Goal: Task Accomplishment & Management: Manage account settings

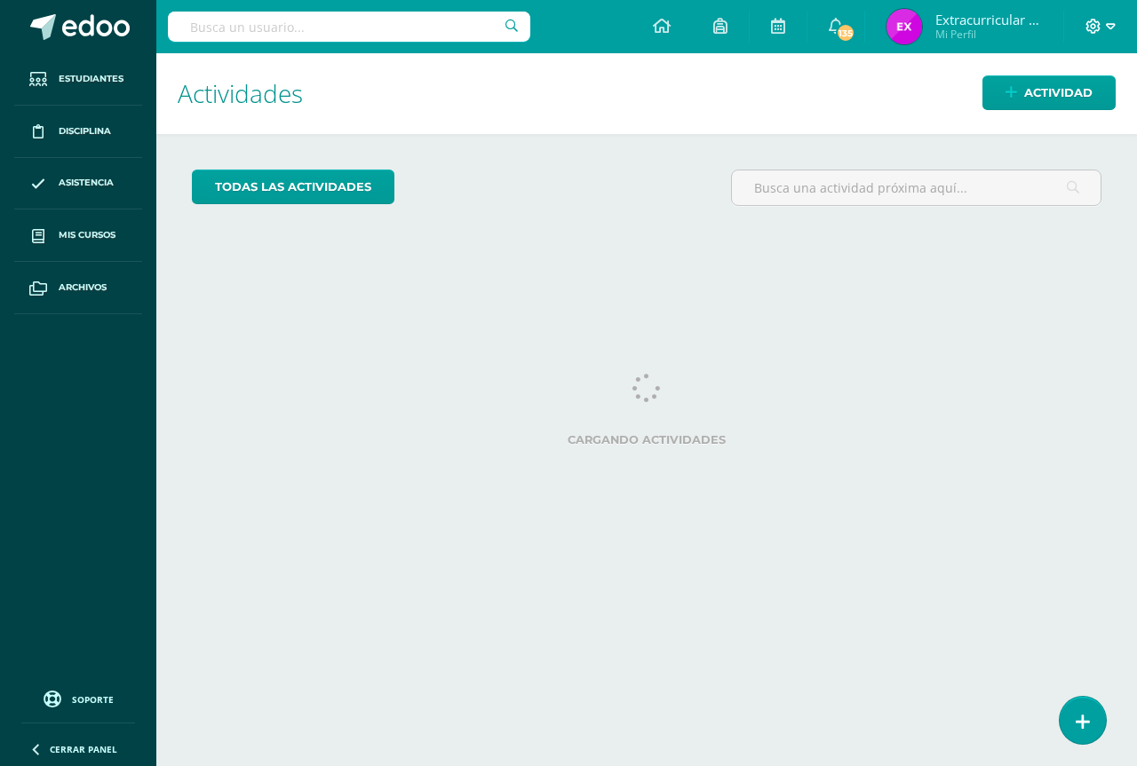
click at [1109, 27] on icon at bounding box center [1110, 27] width 10 height 16
click at [1079, 115] on span "Cerrar sesión" at bounding box center [1054, 120] width 80 height 17
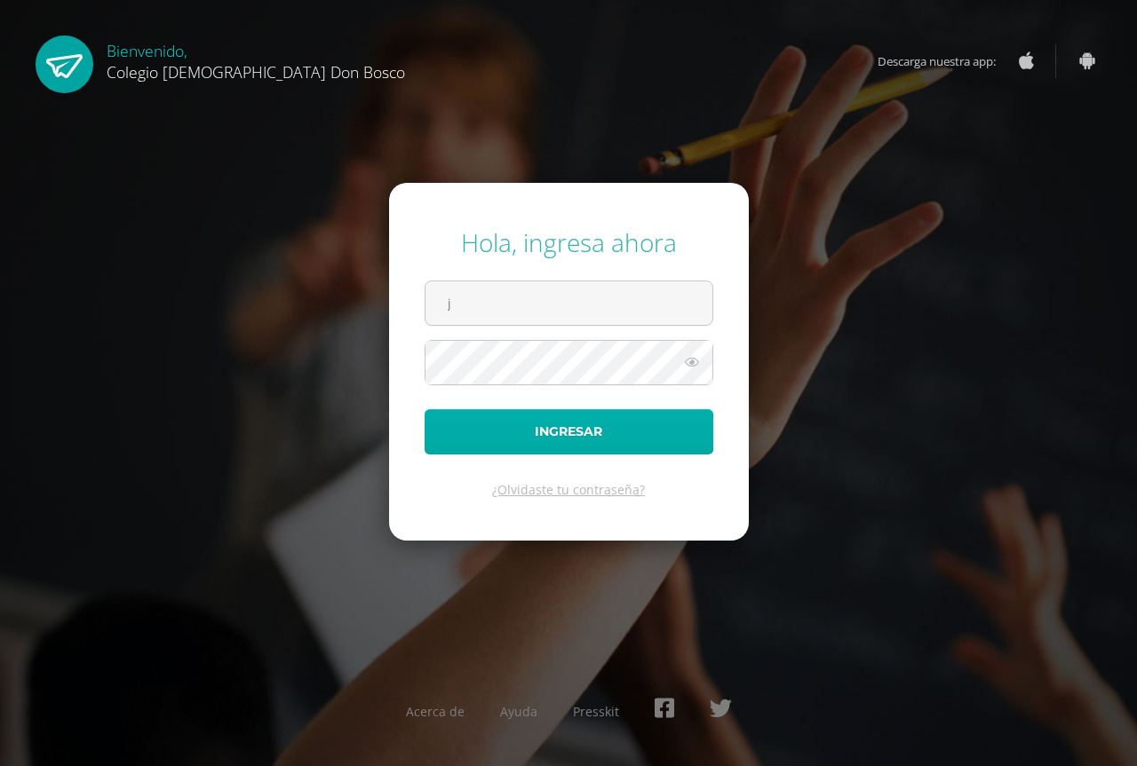
type input "[EMAIL_ADDRESS][DOMAIN_NAME]"
click at [424, 409] on button "Ingresar" at bounding box center [568, 431] width 289 height 45
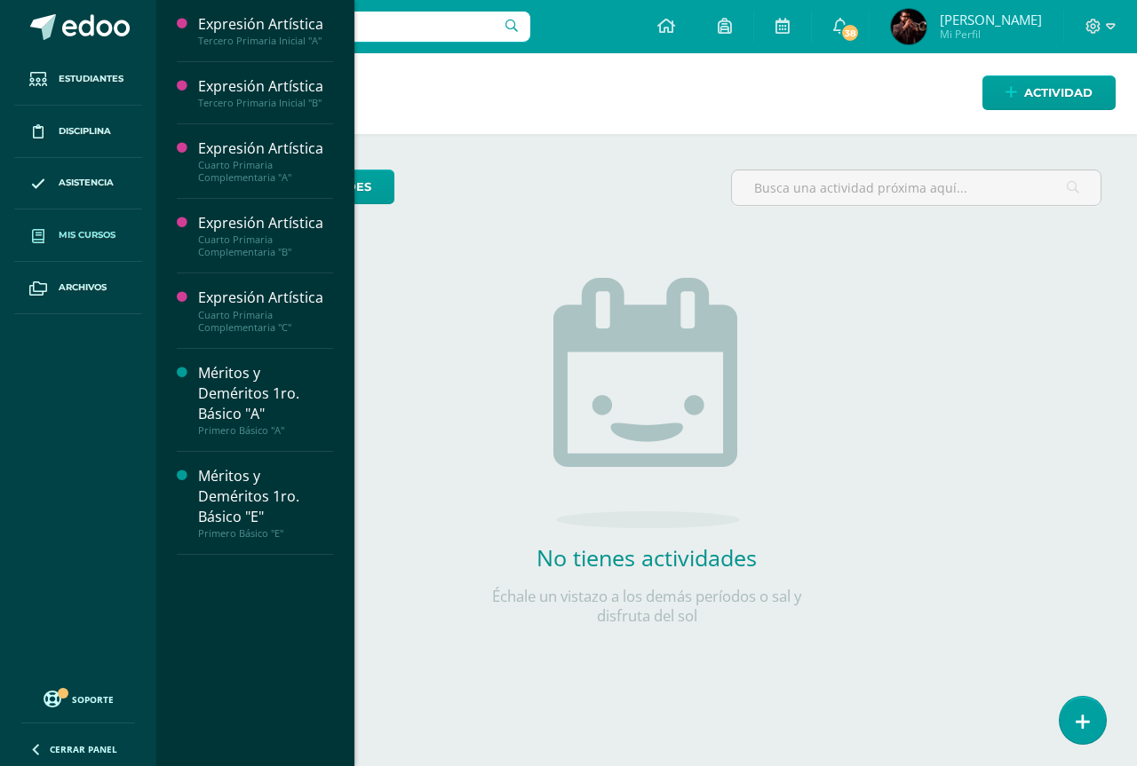
click at [49, 234] on span at bounding box center [38, 235] width 32 height 32
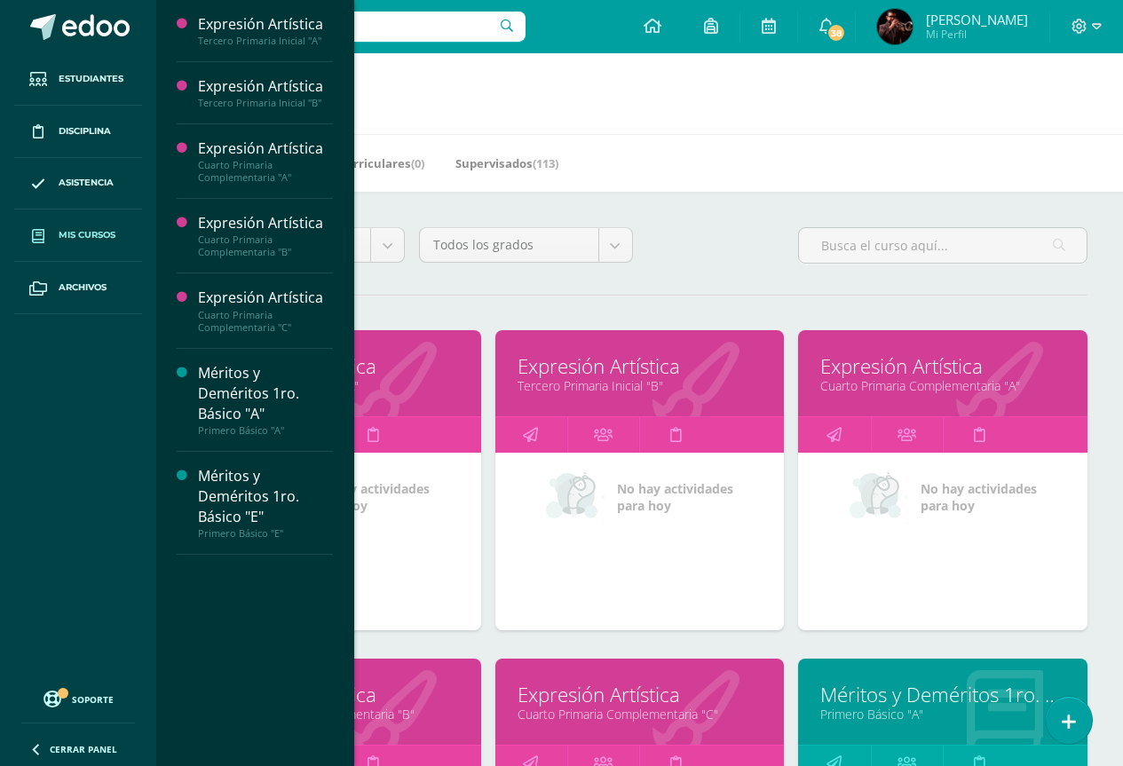
click at [776, 262] on div "Todos los niveles Todos los niveles Primaria Complementaria Bachillerato en CCL…" at bounding box center [640, 252] width 910 height 51
click at [366, 369] on link "Expresión Artística" at bounding box center [336, 367] width 245 height 28
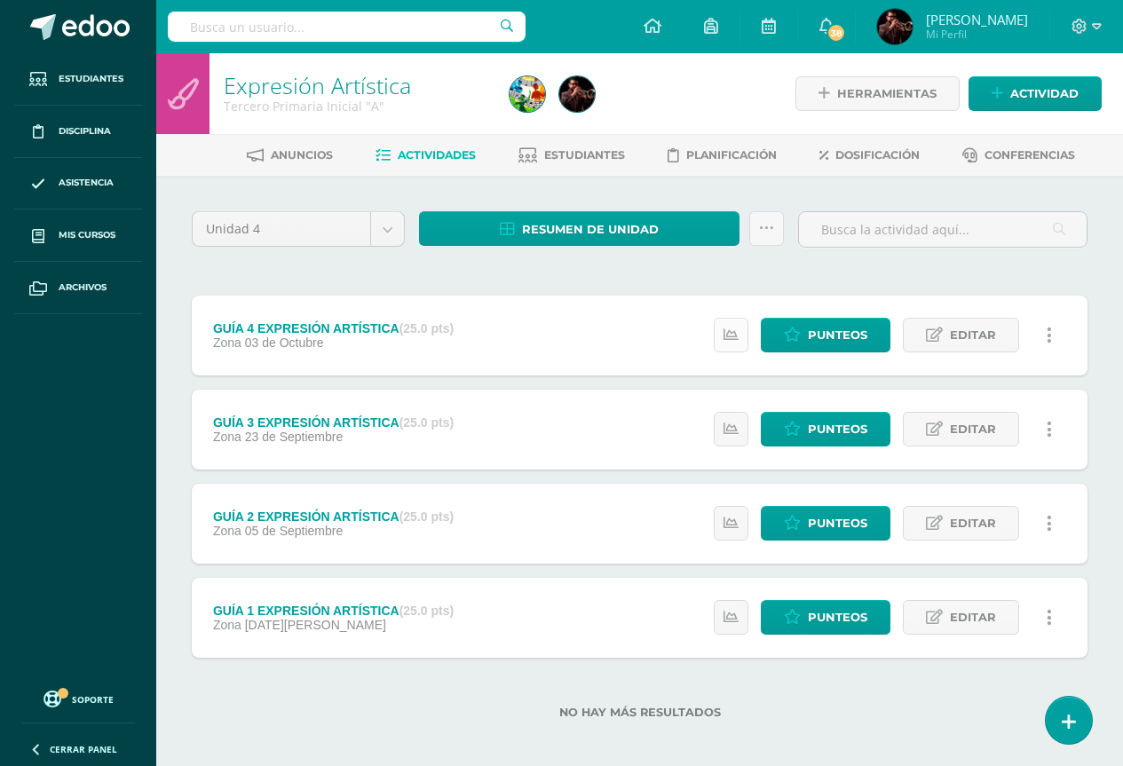
click at [733, 332] on icon at bounding box center [731, 335] width 15 height 15
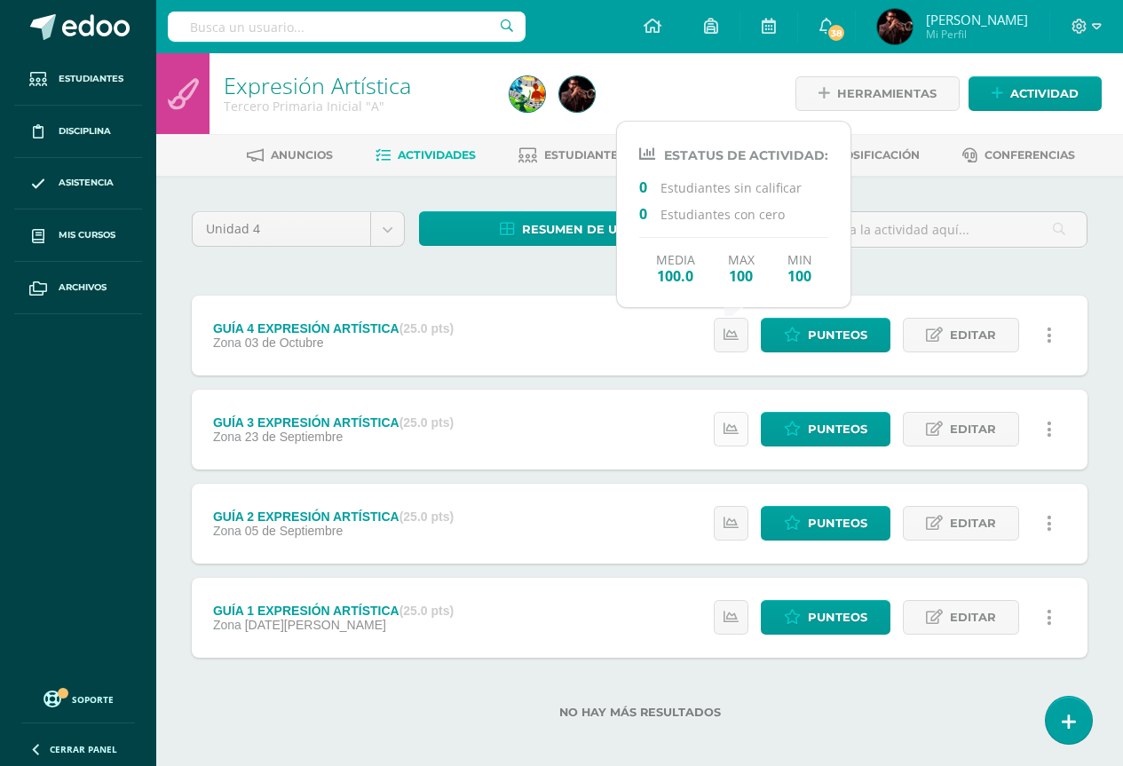
click at [735, 423] on icon at bounding box center [731, 429] width 15 height 15
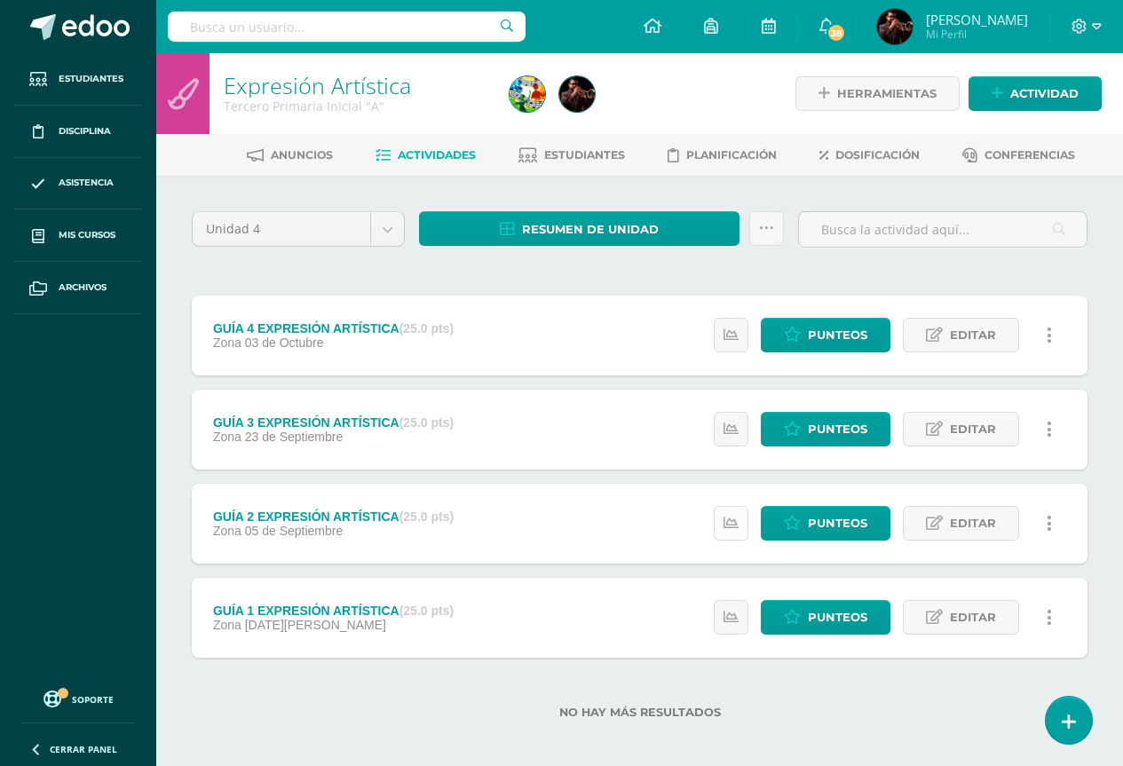
click at [733, 526] on icon at bounding box center [731, 523] width 15 height 15
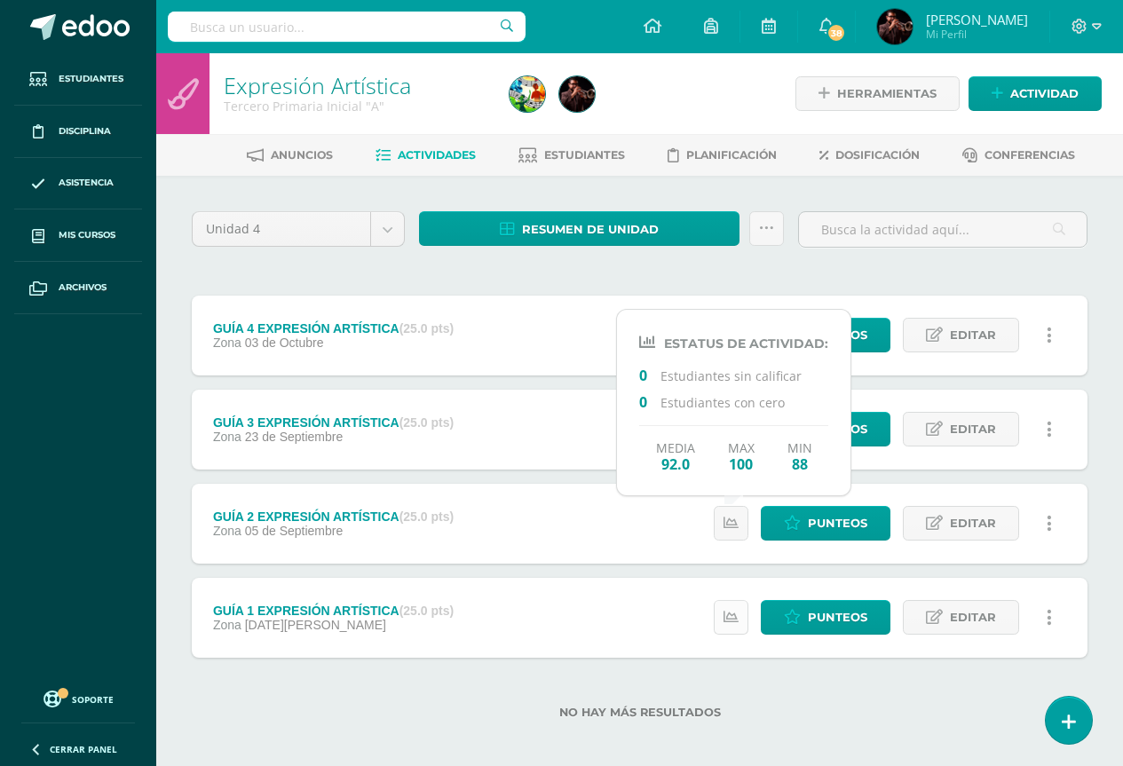
click at [730, 615] on icon at bounding box center [731, 617] width 15 height 15
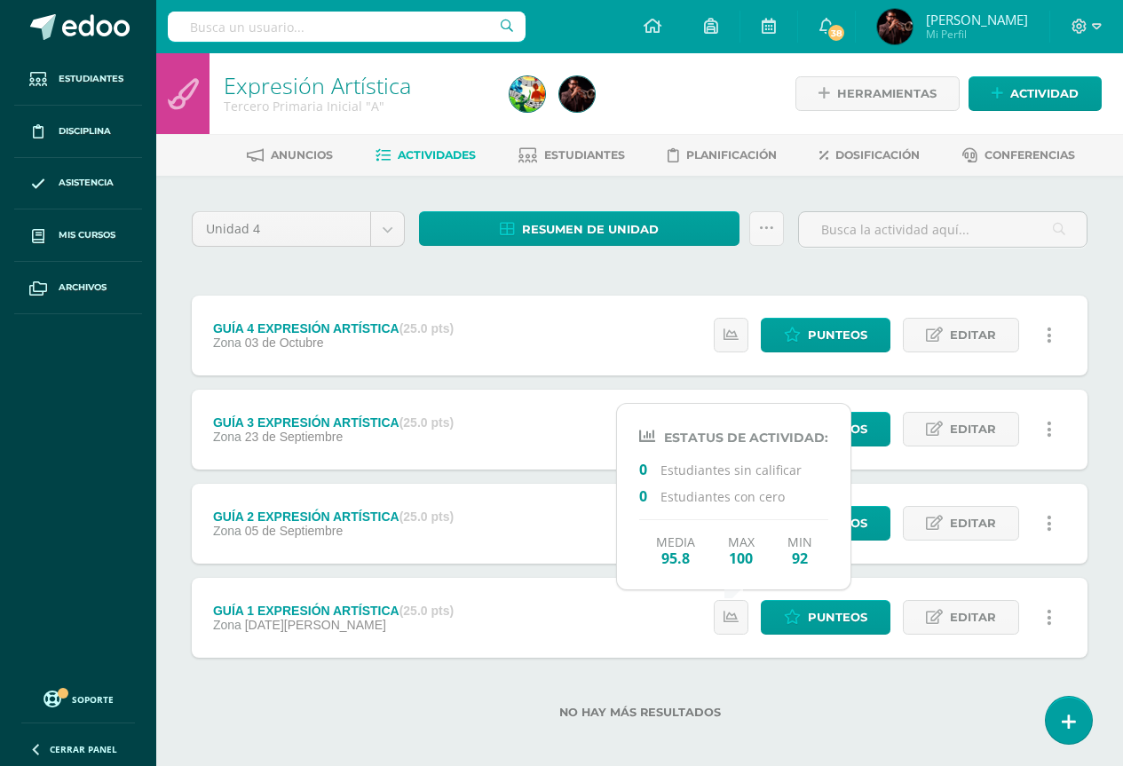
click at [790, 282] on div "Unidad 4 Unidad 1 Unidad 2 Unidad 3 Unidad 4 Resumen de unidad Descargar como H…" at bounding box center [640, 475] width 910 height 529
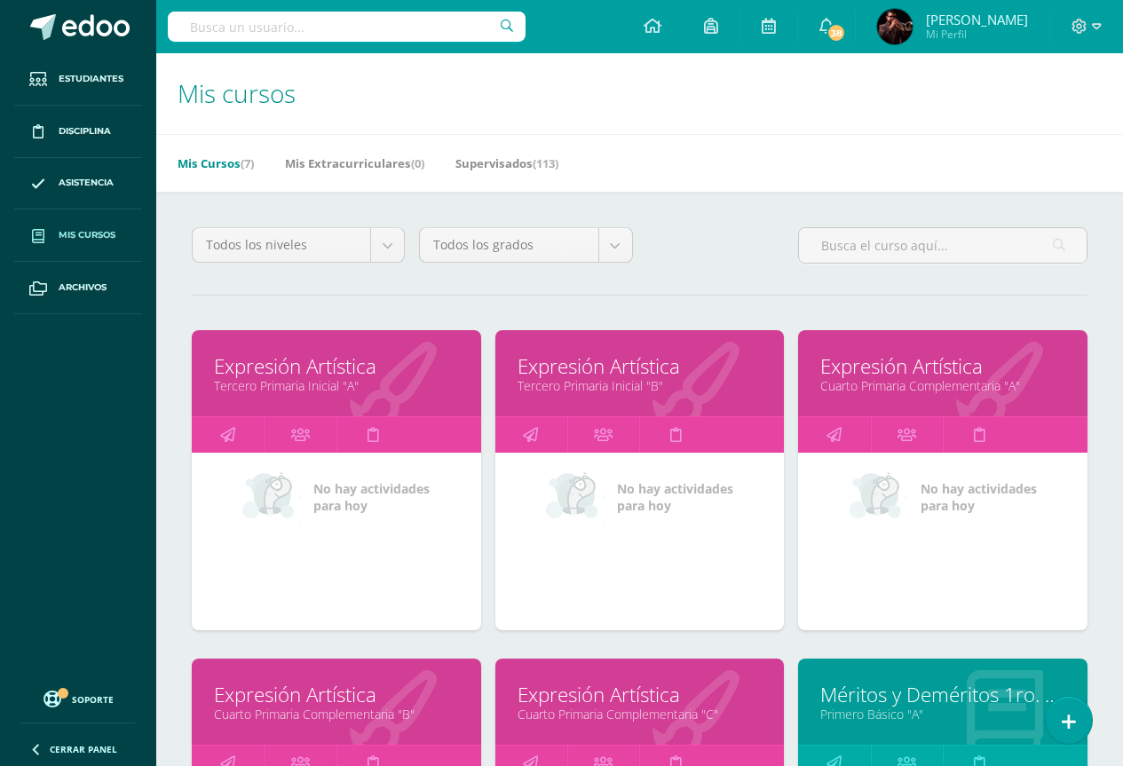
click at [526, 355] on link "Expresión Artística" at bounding box center [640, 367] width 245 height 28
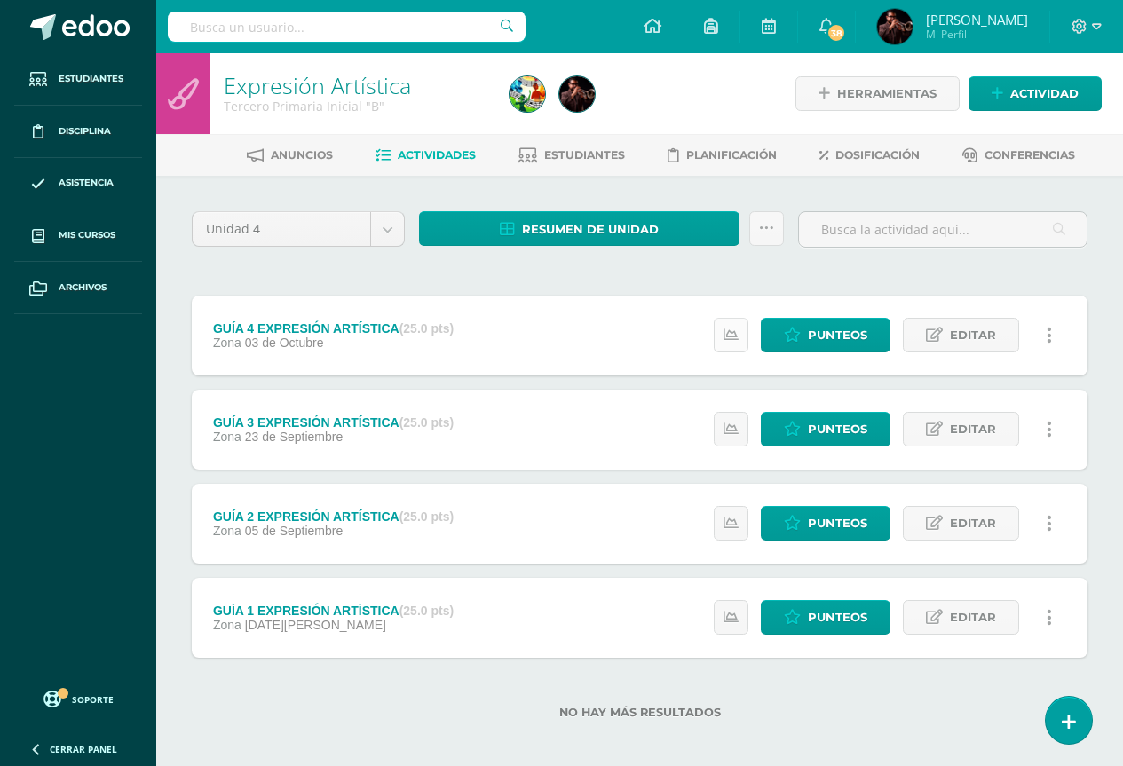
click at [743, 336] on link at bounding box center [731, 335] width 35 height 35
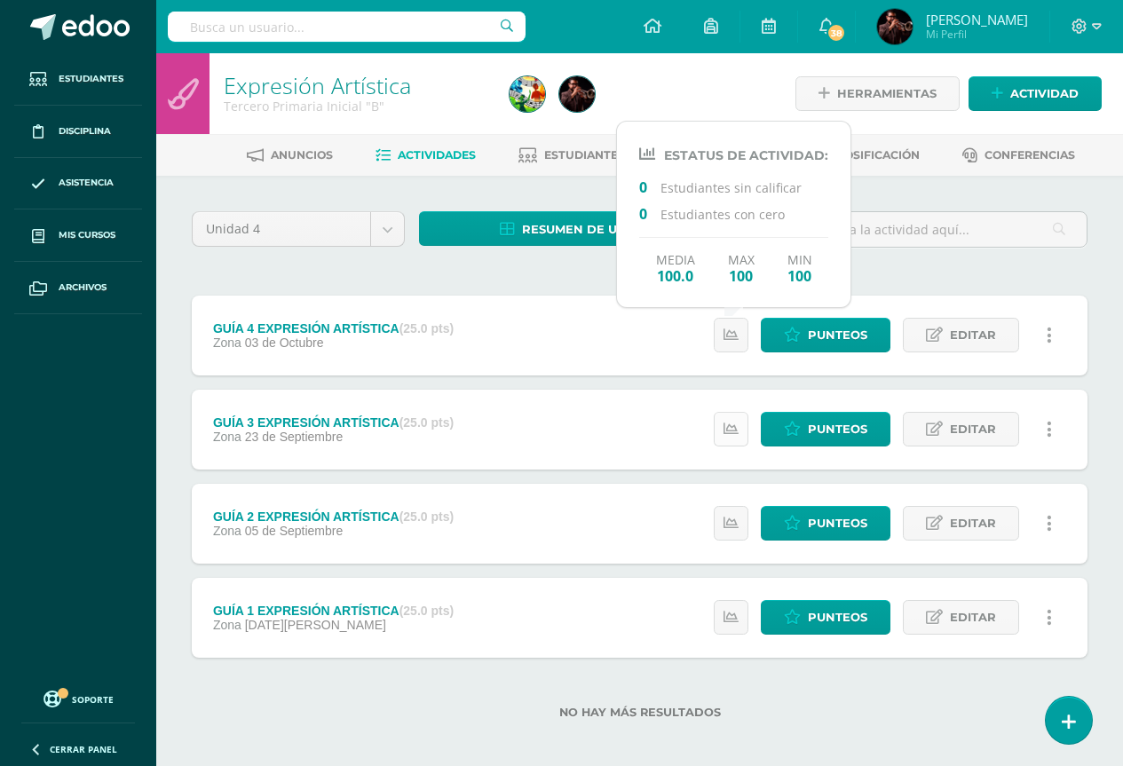
click at [735, 432] on icon at bounding box center [731, 429] width 15 height 15
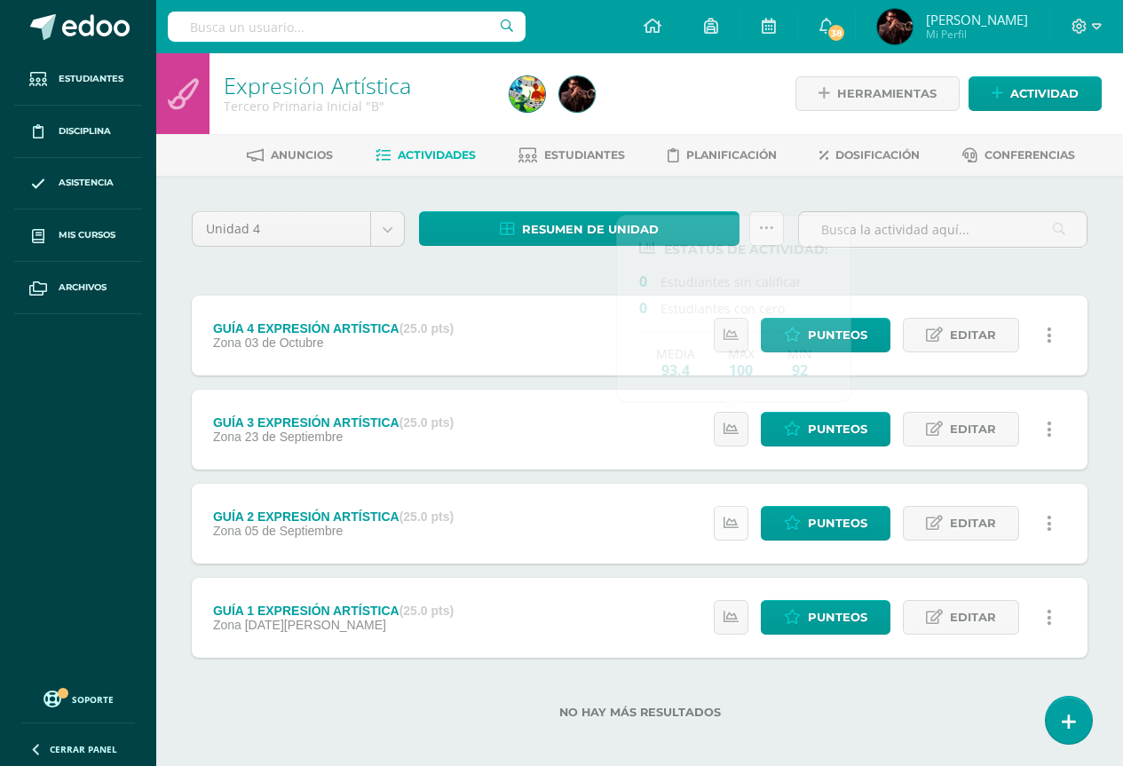
click at [737, 522] on icon at bounding box center [731, 523] width 15 height 15
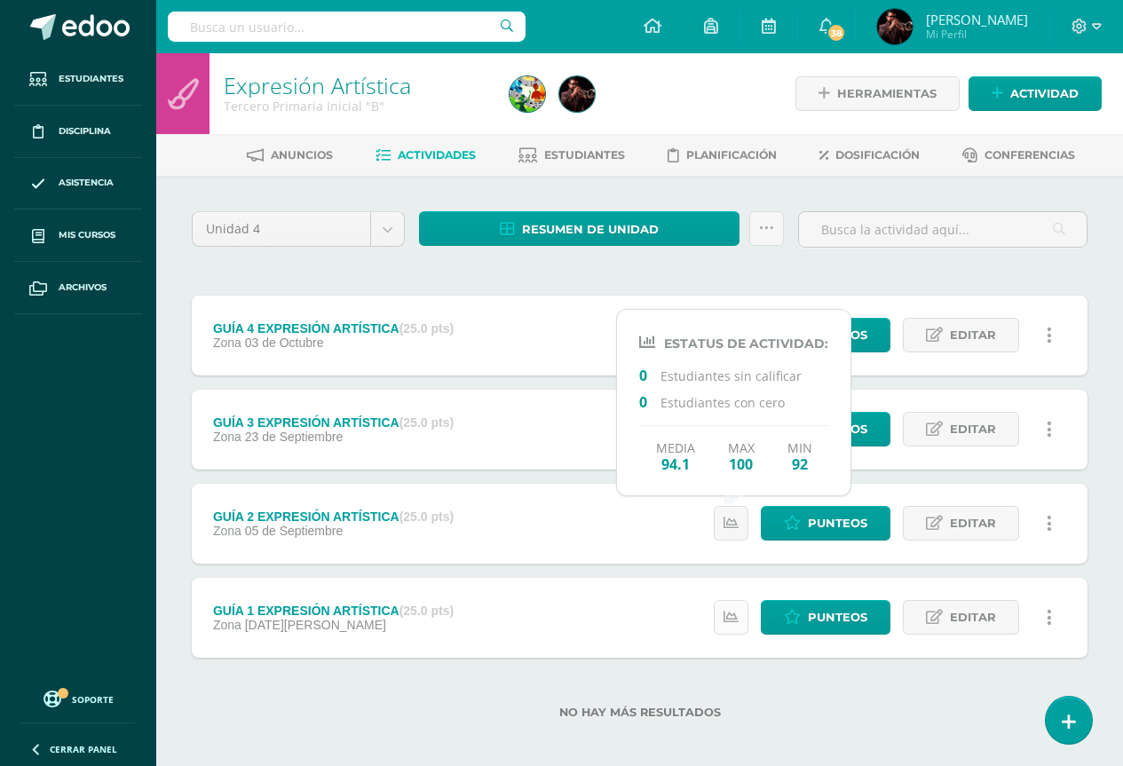
click at [732, 617] on icon at bounding box center [731, 617] width 15 height 15
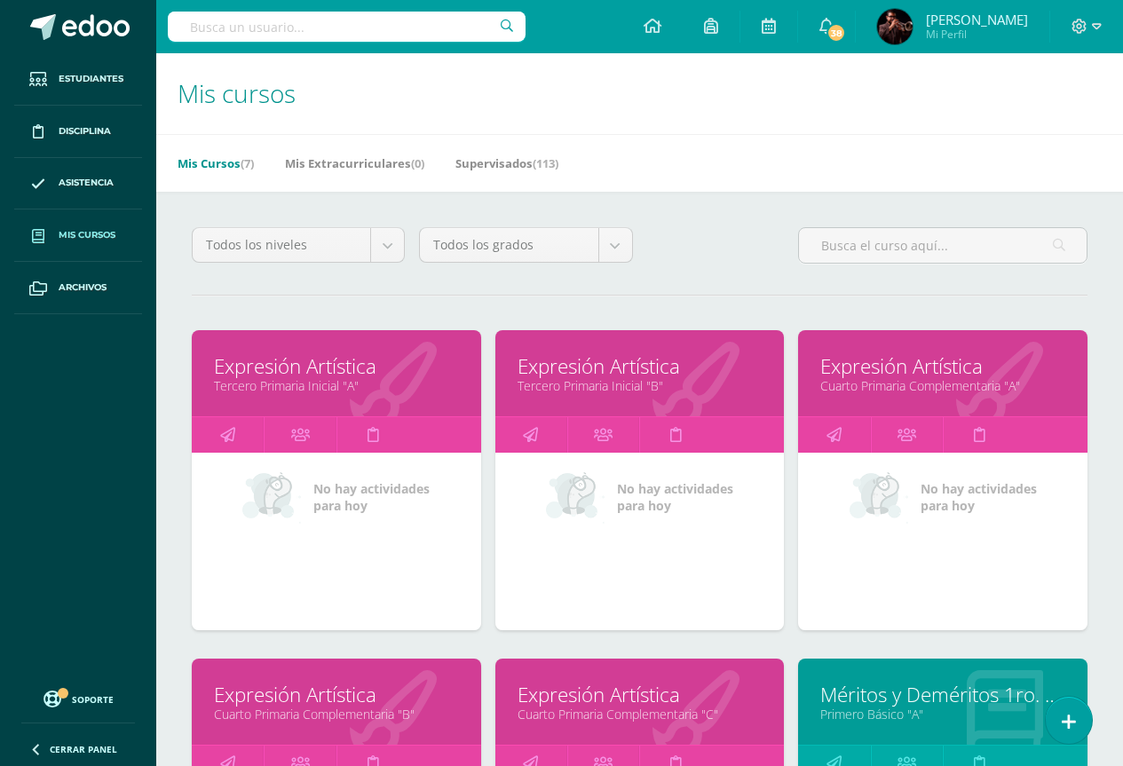
click at [868, 369] on link "Expresión Artística" at bounding box center [942, 367] width 245 height 28
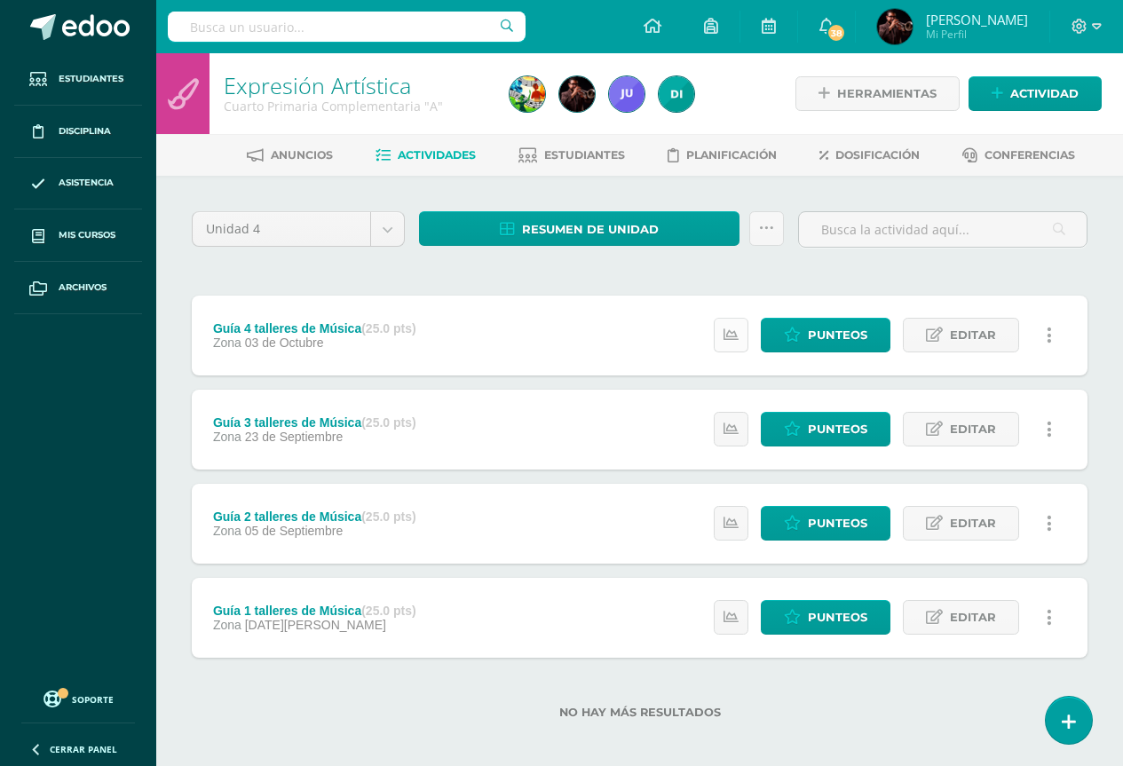
click at [747, 321] on link at bounding box center [731, 335] width 35 height 35
click at [735, 431] on icon at bounding box center [731, 429] width 15 height 15
click at [727, 524] on icon at bounding box center [731, 523] width 15 height 15
click at [730, 614] on icon at bounding box center [731, 617] width 15 height 15
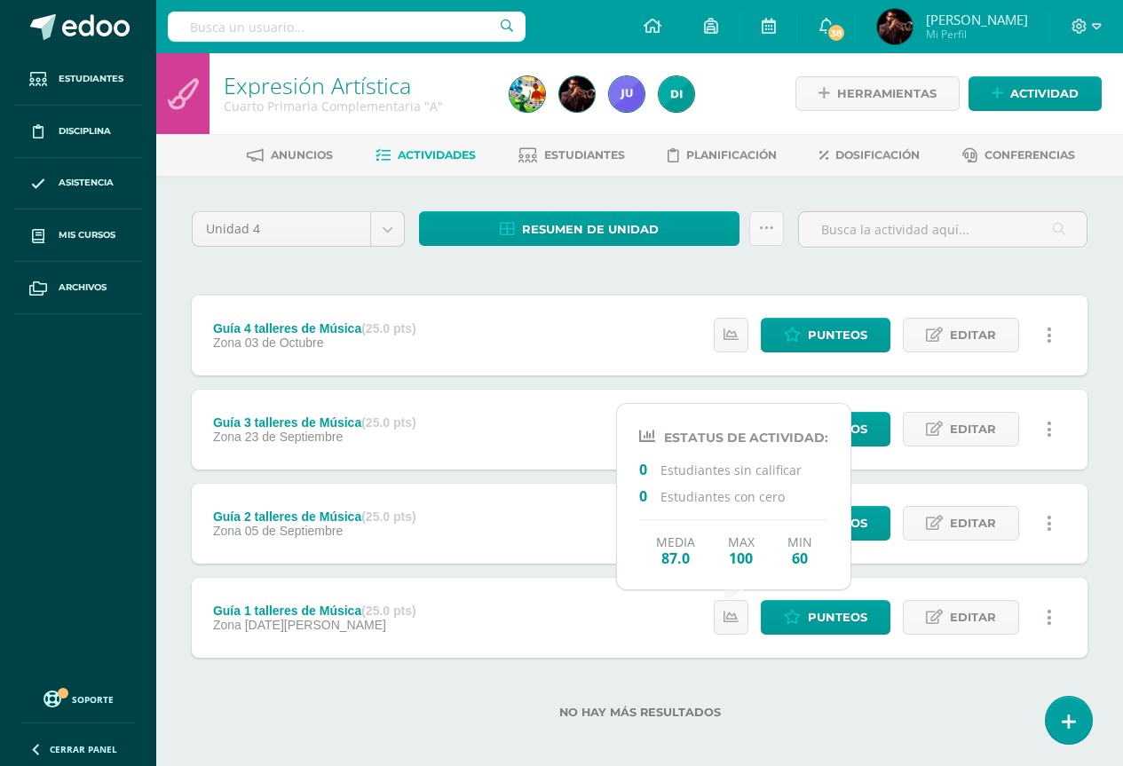
click at [767, 274] on div "Unidad 4 Unidad 1 Unidad 2 Unidad 3 Unidad 4 Resumen de unidad Descargar como H…" at bounding box center [640, 475] width 910 height 529
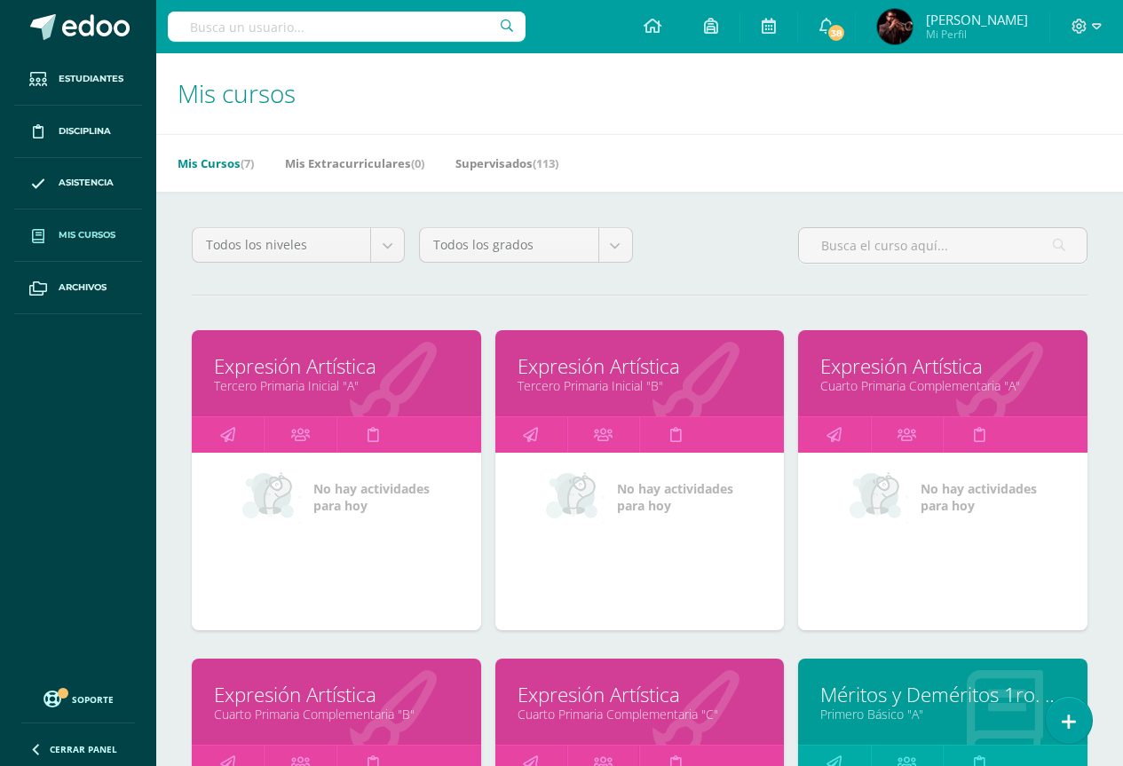
click at [235, 704] on link "Expresión Artística" at bounding box center [336, 695] width 245 height 28
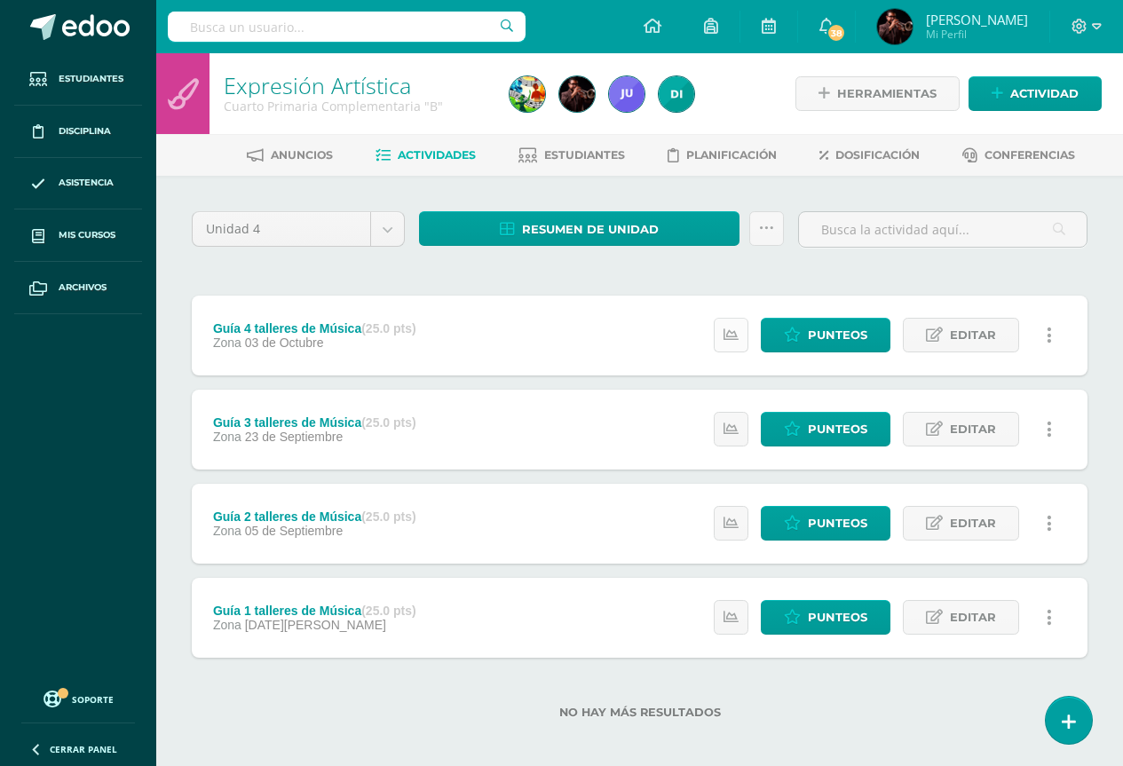
click at [737, 338] on icon at bounding box center [731, 335] width 15 height 15
click at [726, 430] on icon at bounding box center [731, 429] width 15 height 15
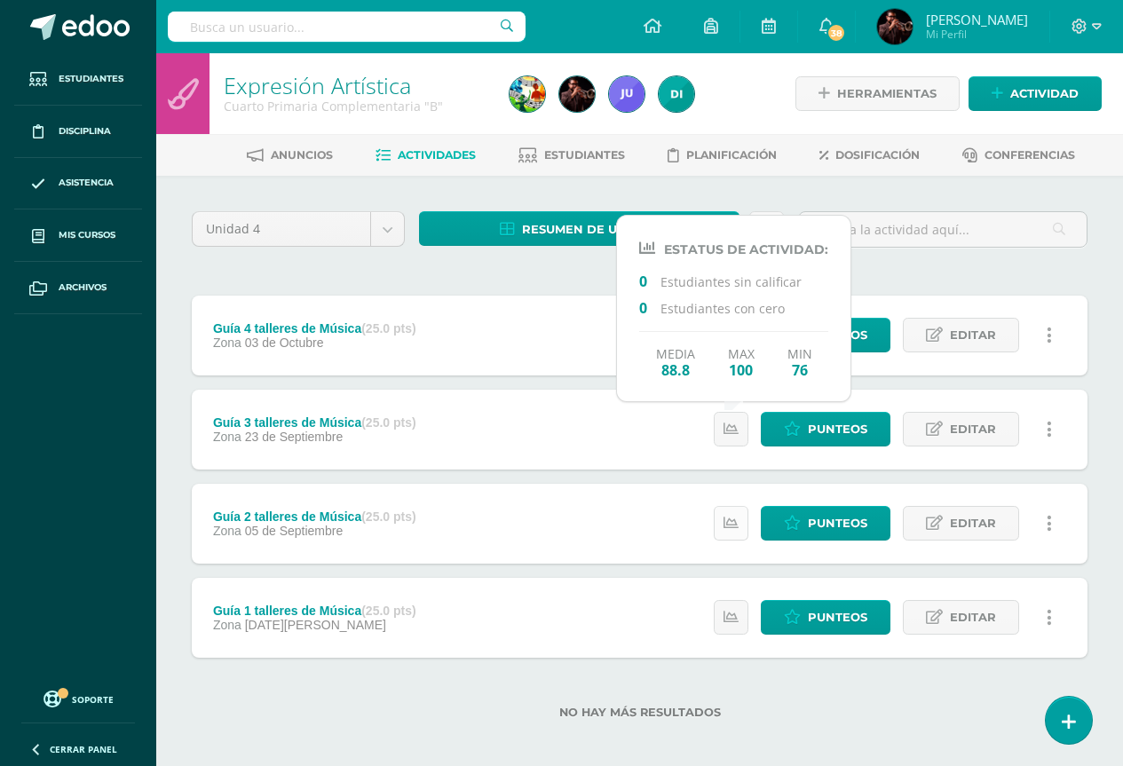
click at [731, 519] on icon at bounding box center [731, 523] width 15 height 15
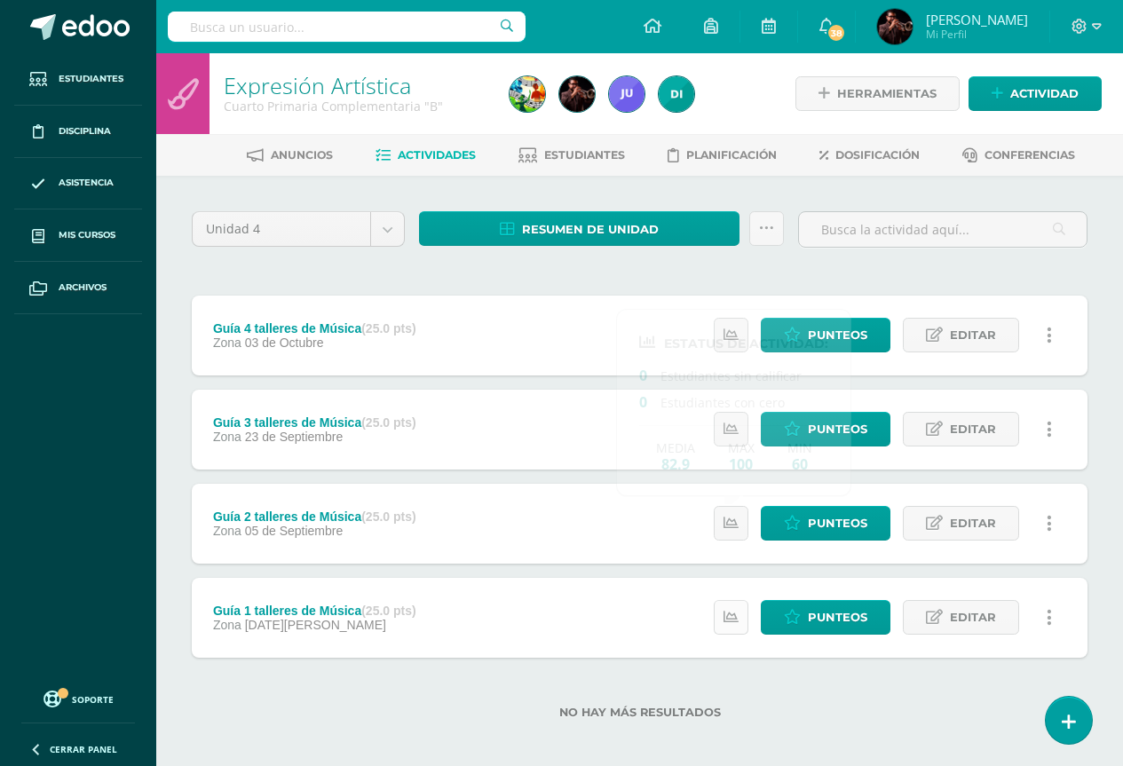
click at [730, 623] on icon at bounding box center [731, 617] width 15 height 15
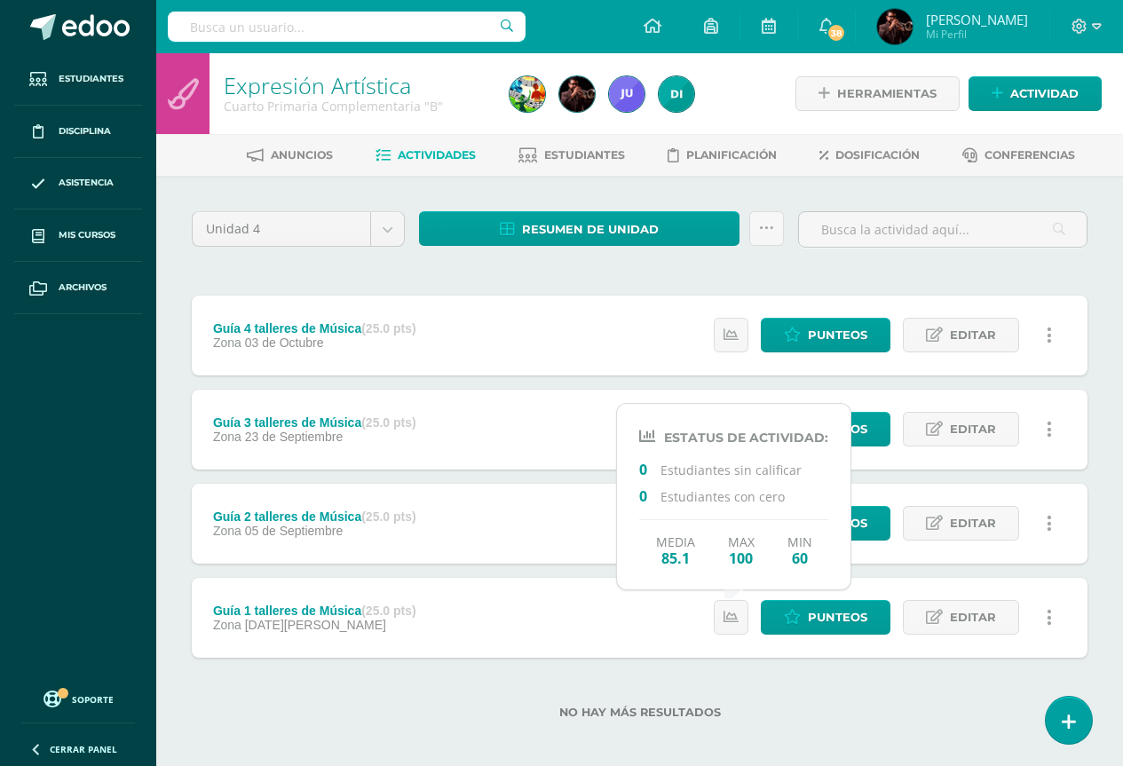
click at [749, 288] on div "Unidad 4 Unidad 1 Unidad 2 Unidad 3 Unidad 4 Resumen de unidad Descargar como H…" at bounding box center [640, 475] width 910 height 529
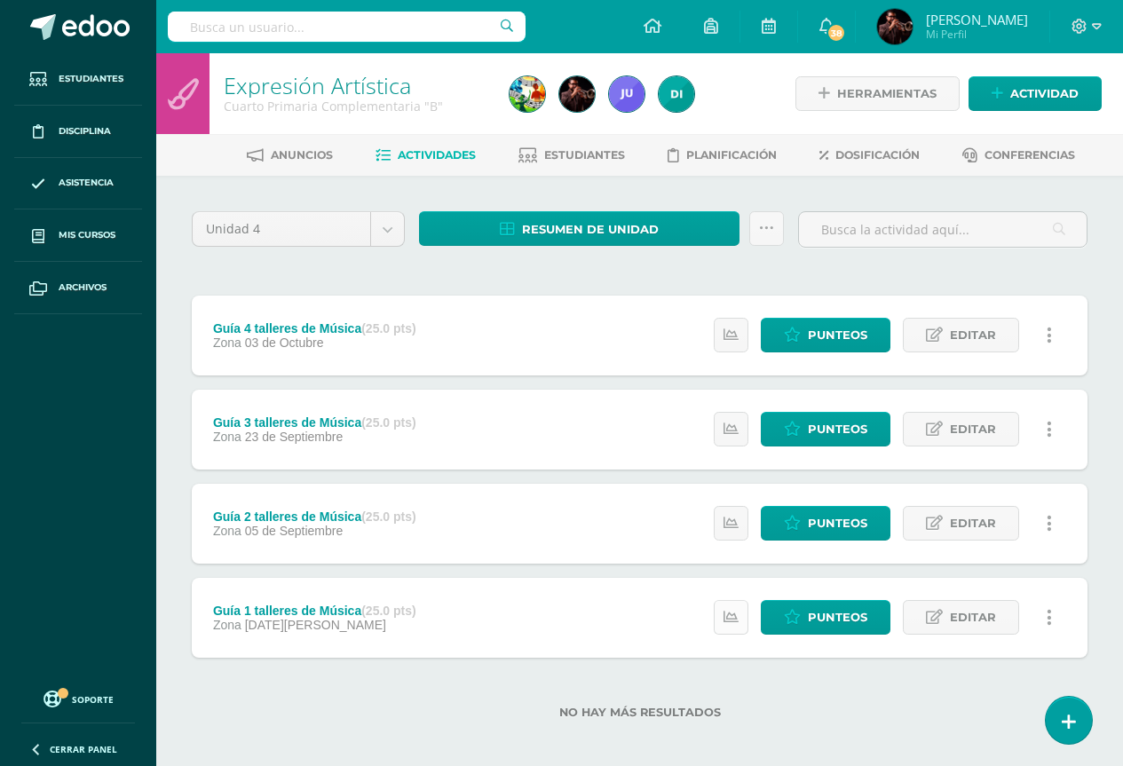
click at [725, 616] on icon at bounding box center [731, 617] width 15 height 15
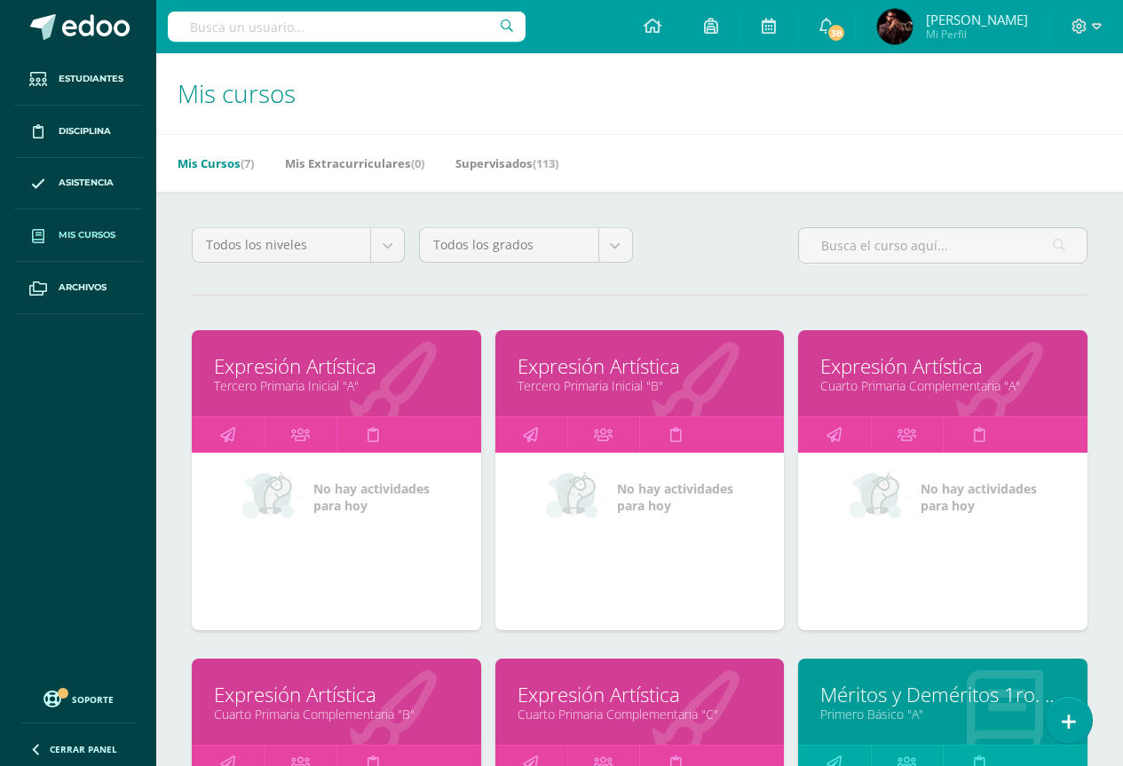
click at [566, 703] on link "Expresión Artística" at bounding box center [640, 695] width 245 height 28
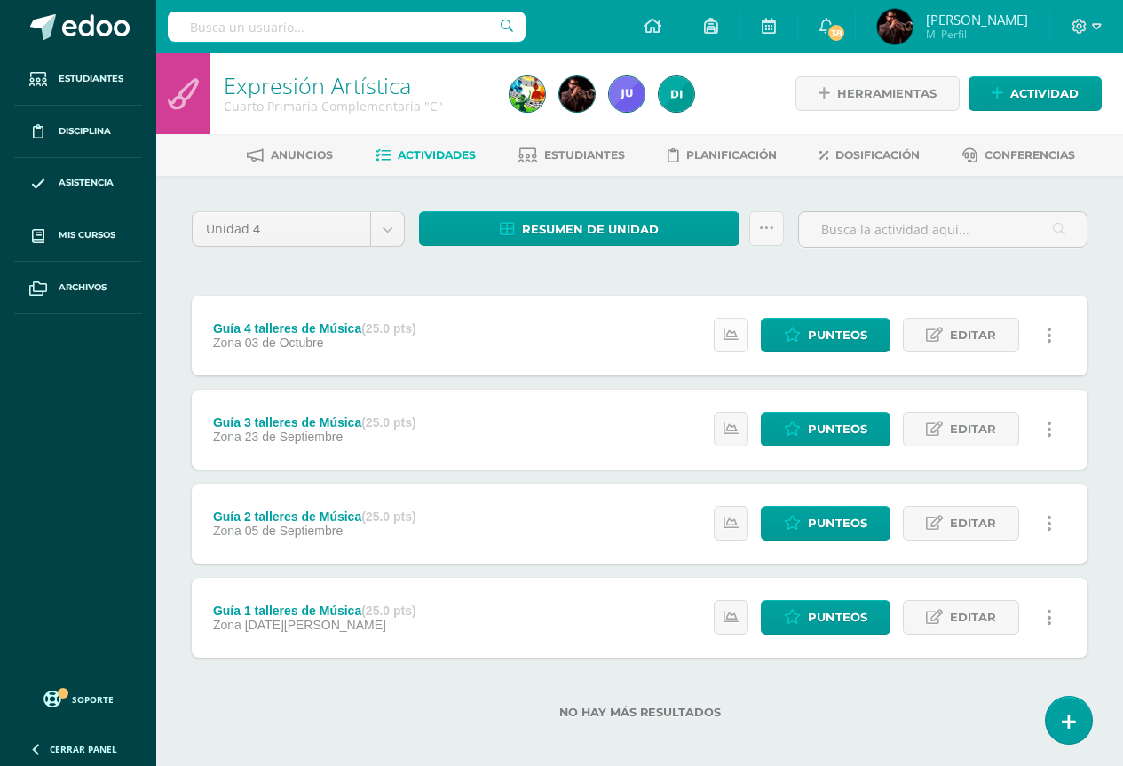
click at [729, 339] on icon at bounding box center [731, 335] width 15 height 15
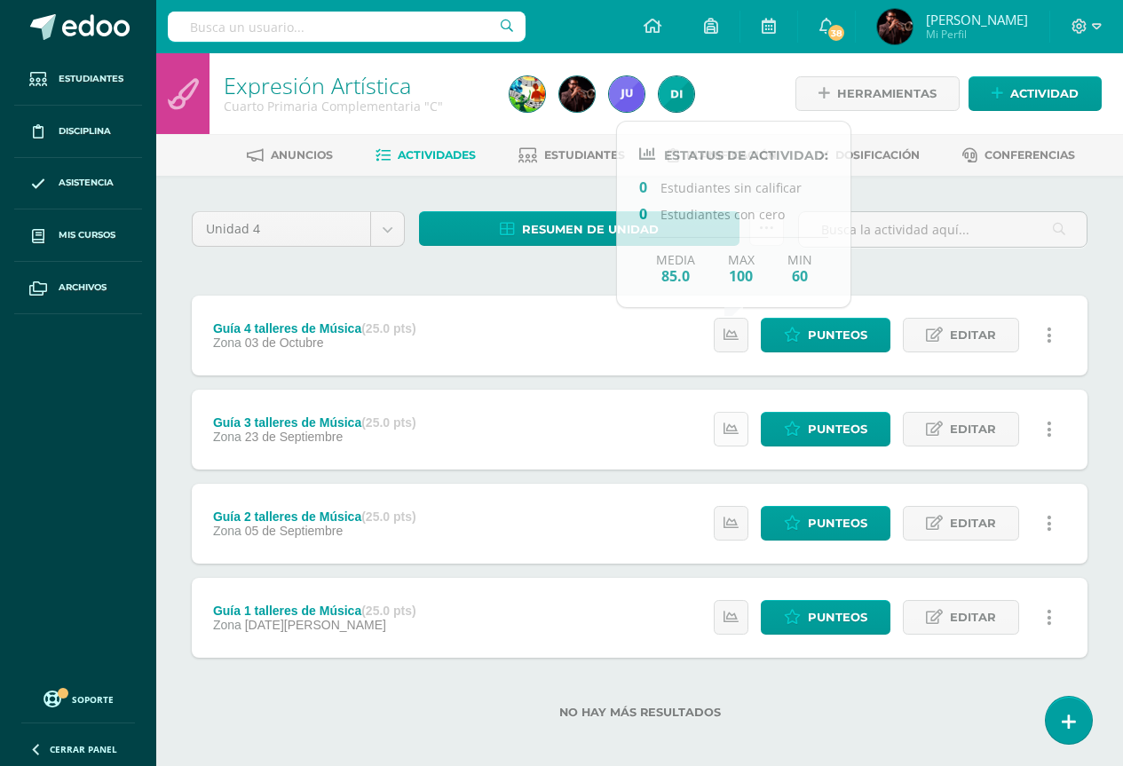
click at [733, 427] on icon at bounding box center [731, 429] width 15 height 15
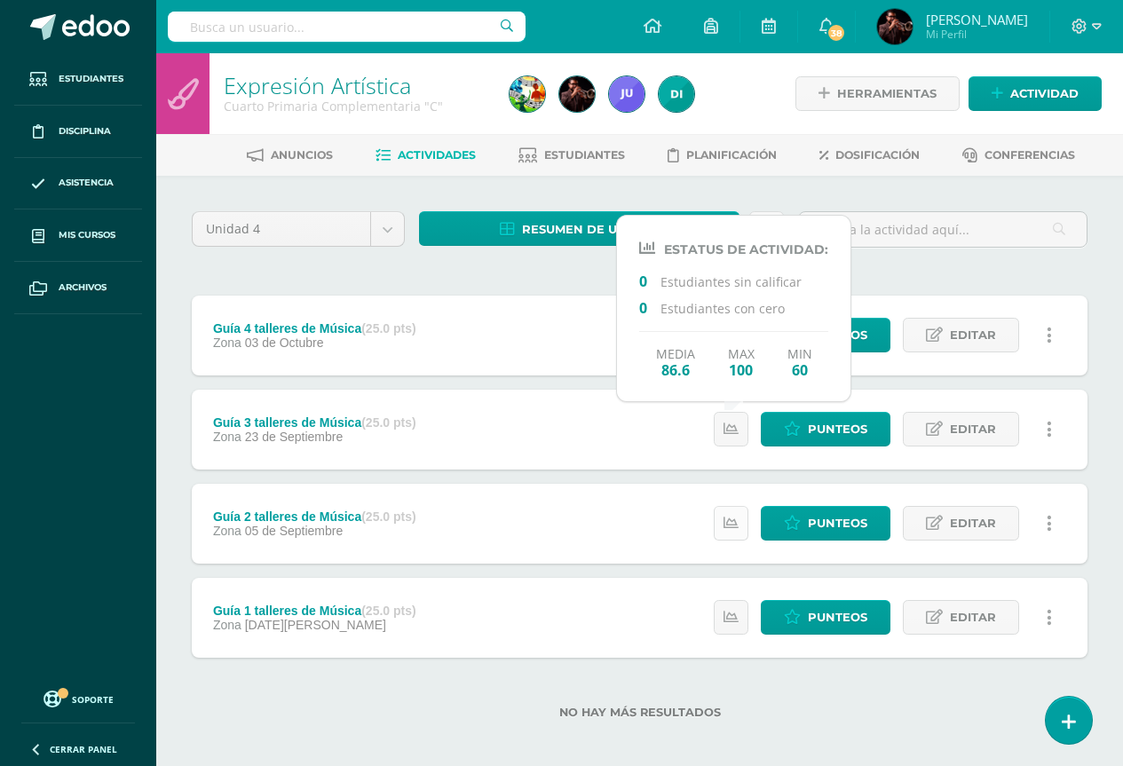
click at [737, 520] on icon at bounding box center [731, 523] width 15 height 15
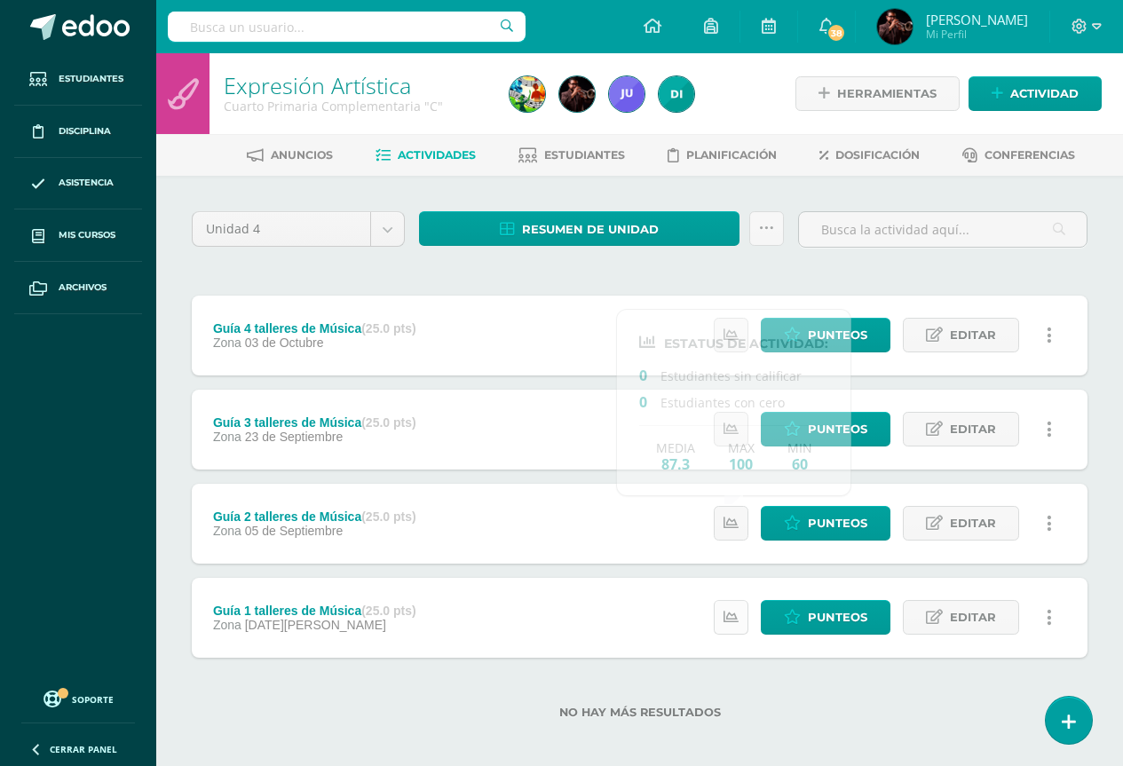
click at [732, 625] on icon at bounding box center [731, 617] width 15 height 15
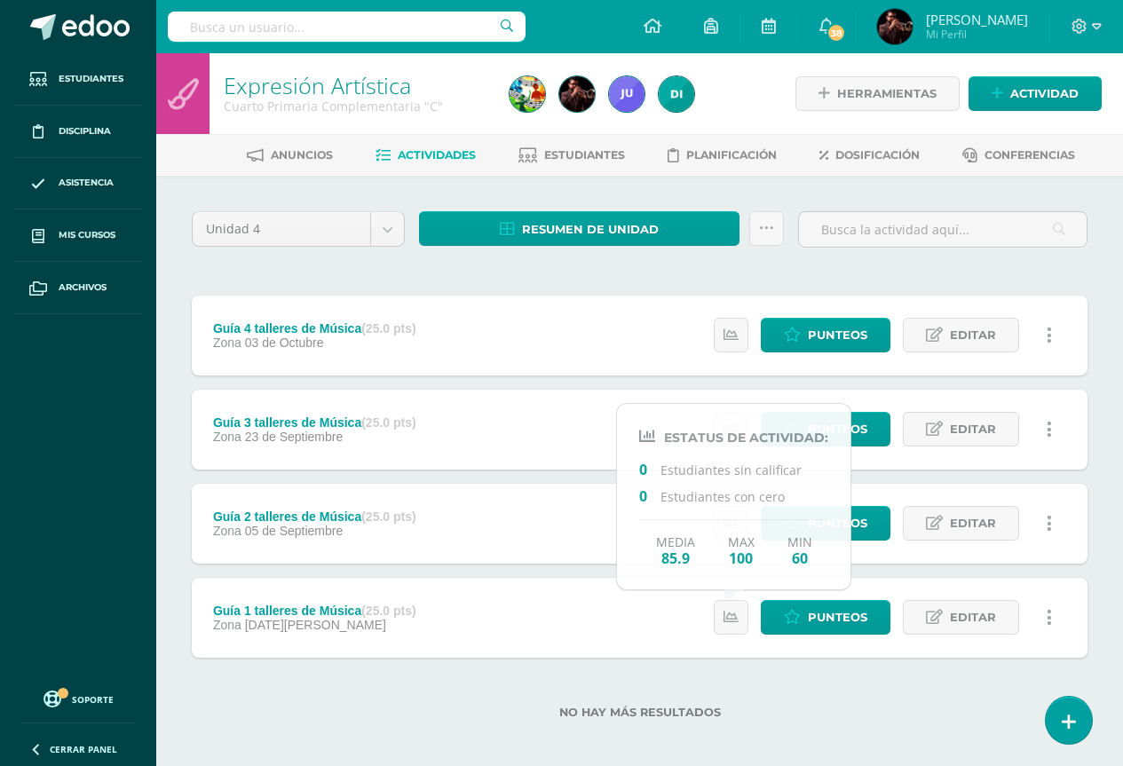
click at [783, 194] on div "Unidad 4 Unidad 1 Unidad 2 Unidad 3 Unidad 4 Resumen de unidad Descargar como H…" at bounding box center [639, 476] width 967 height 600
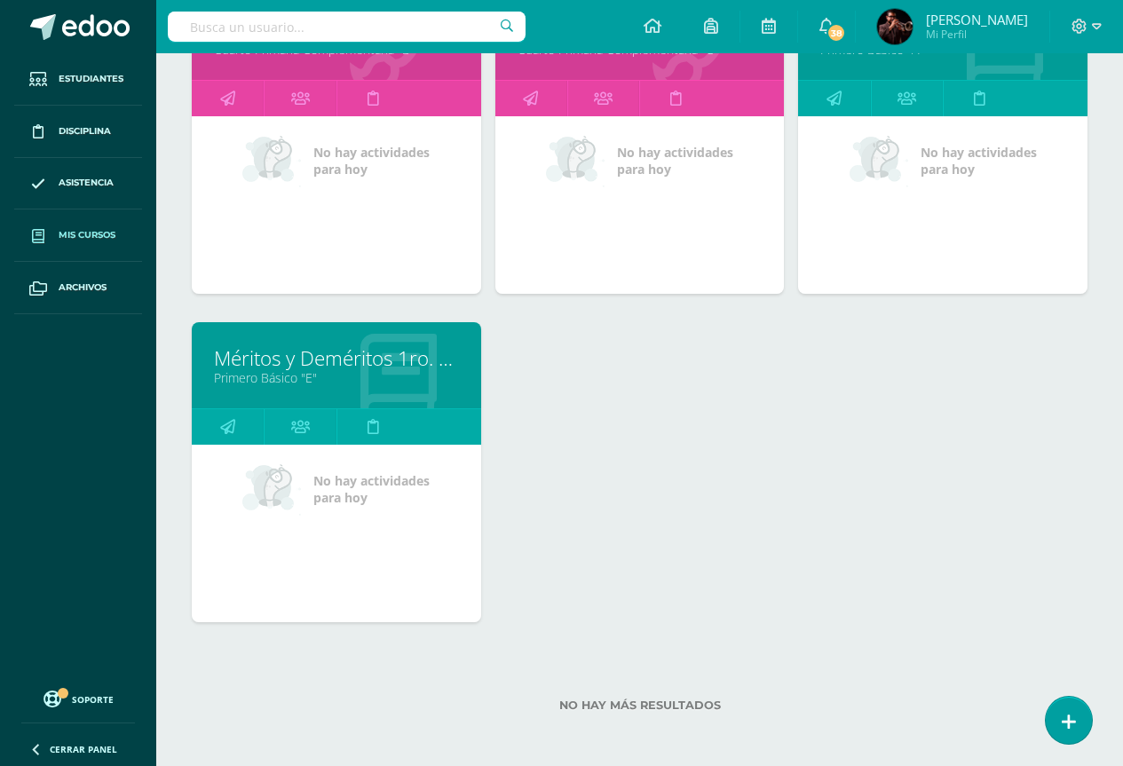
scroll to position [668, 0]
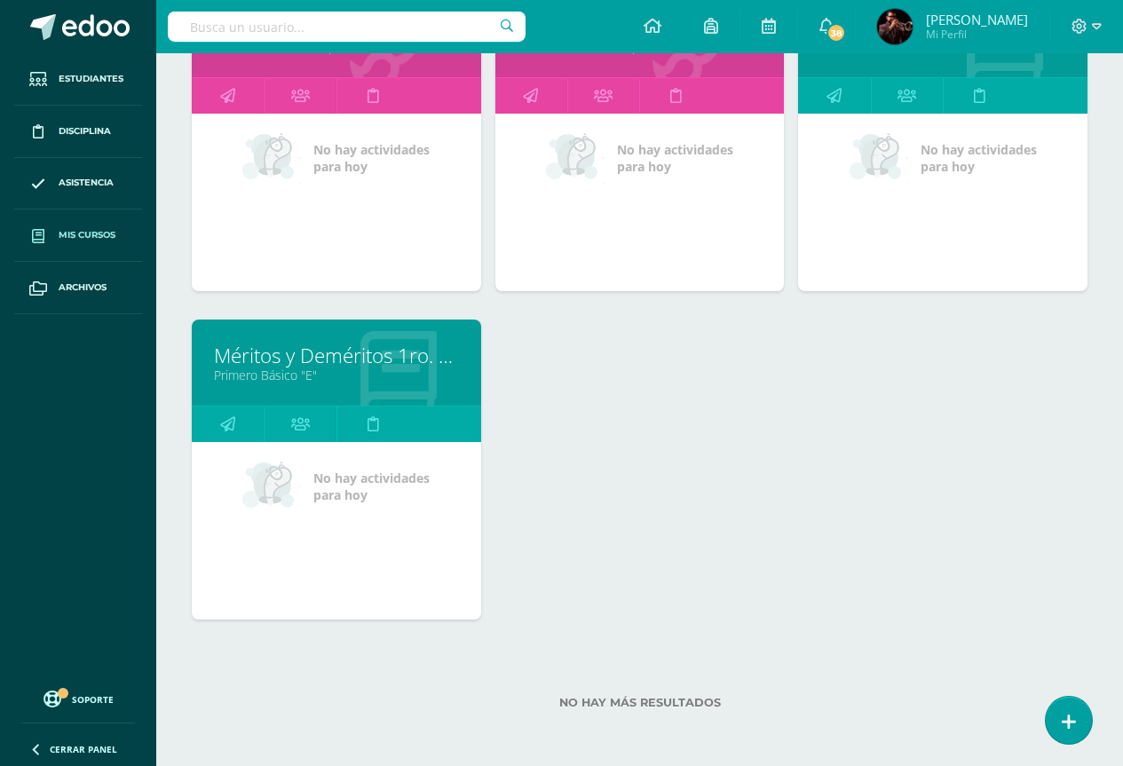
click at [293, 361] on link "Méritos y Deméritos 1ro. Básico "E"" at bounding box center [336, 356] width 245 height 28
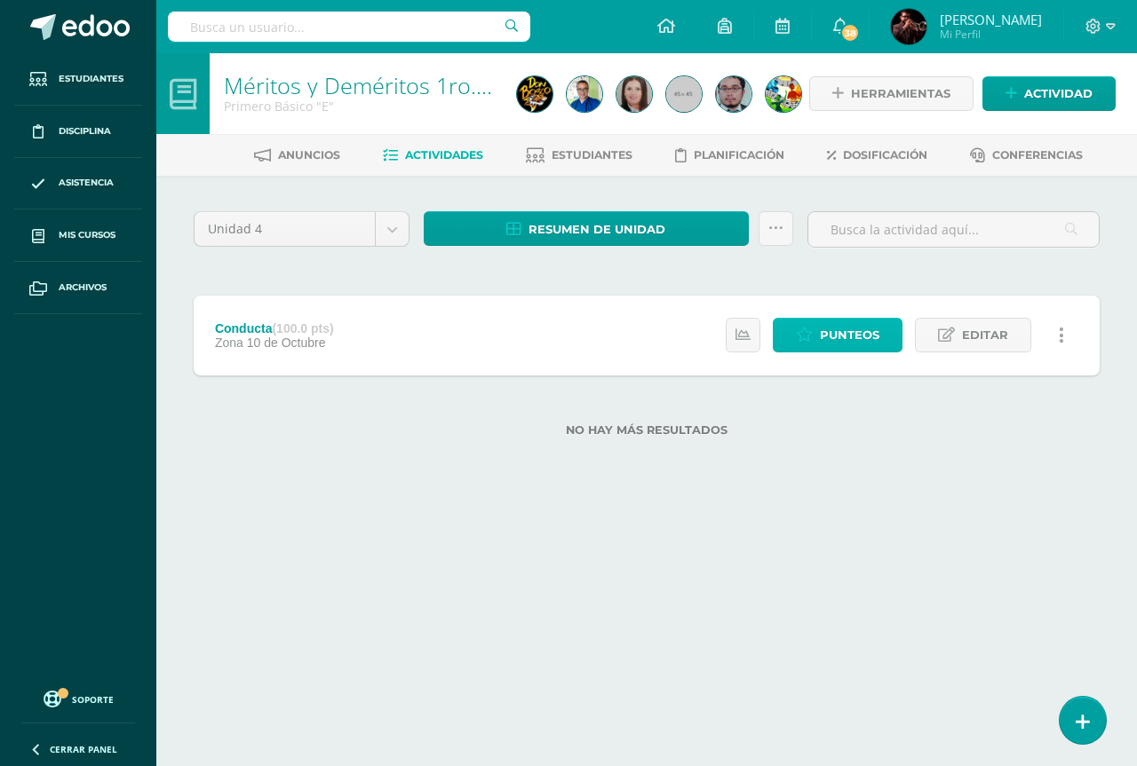
click at [828, 329] on span "Punteos" at bounding box center [849, 335] width 59 height 33
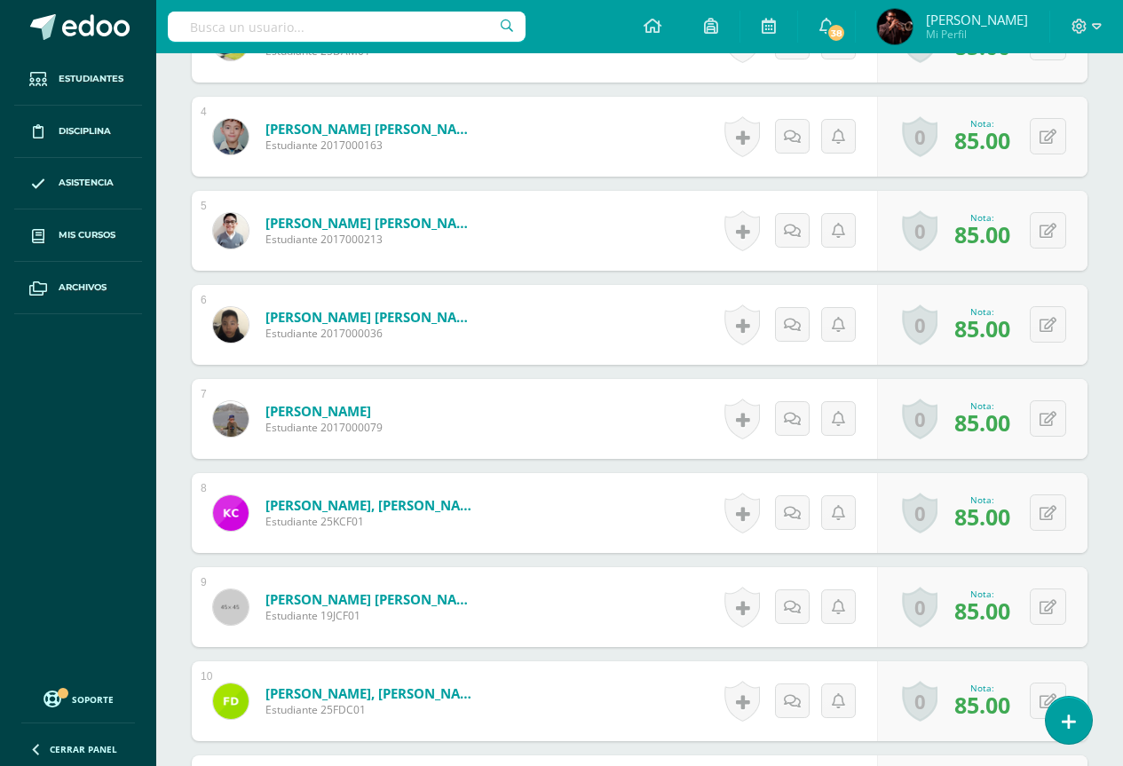
scroll to position [181, 0]
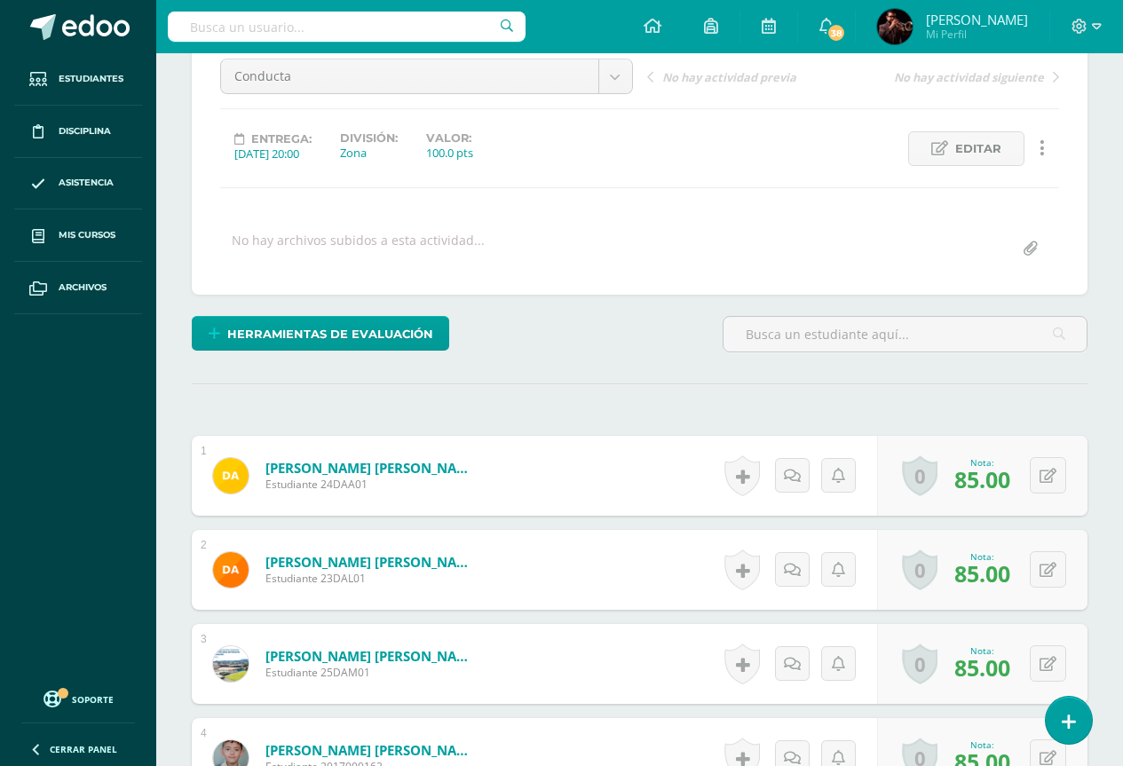
click at [233, 482] on img at bounding box center [231, 476] width 36 height 36
click at [373, 468] on link "Alvarez Ardón, Diego Giovanni" at bounding box center [363, 468] width 219 height 19
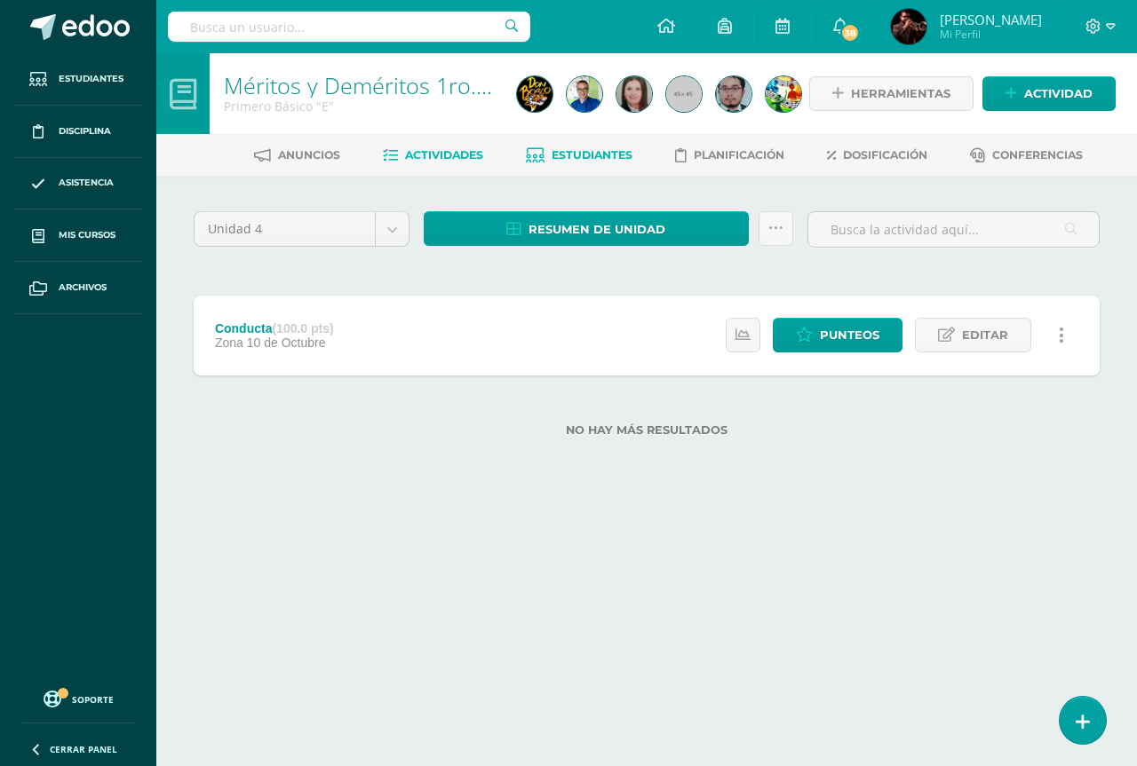
click at [561, 154] on span "Estudiantes" at bounding box center [591, 154] width 81 height 13
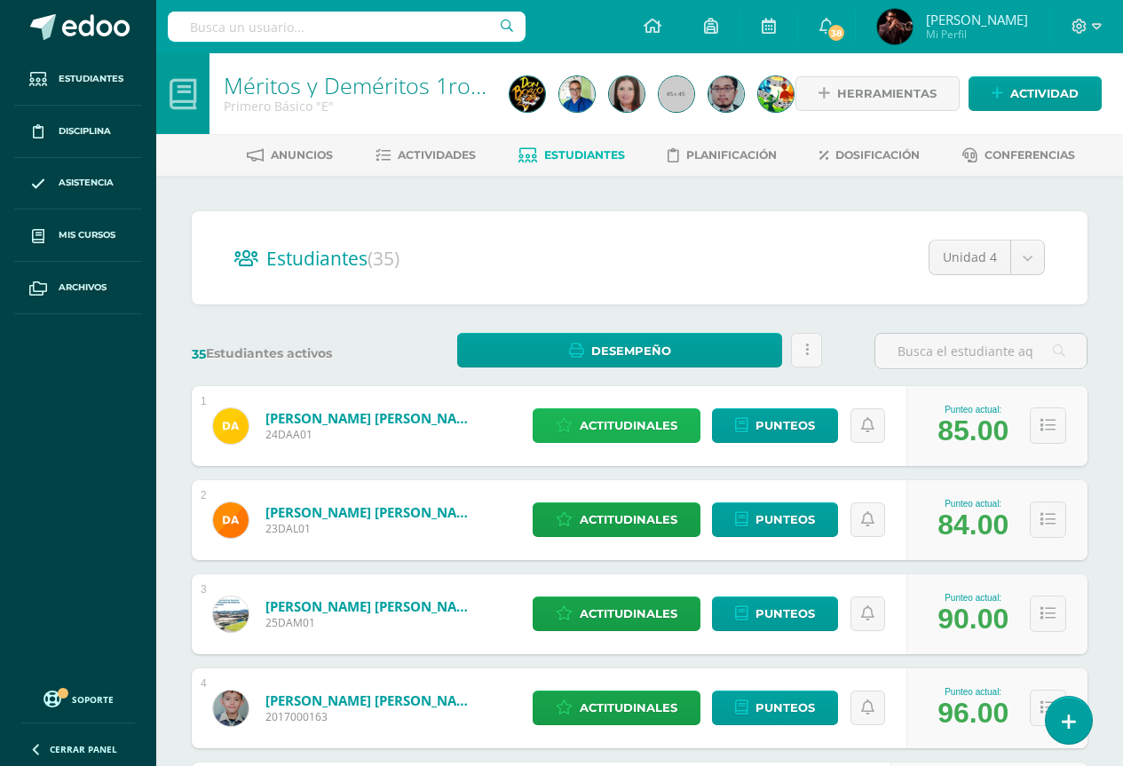
click at [639, 424] on span "Actitudinales" at bounding box center [629, 425] width 98 height 33
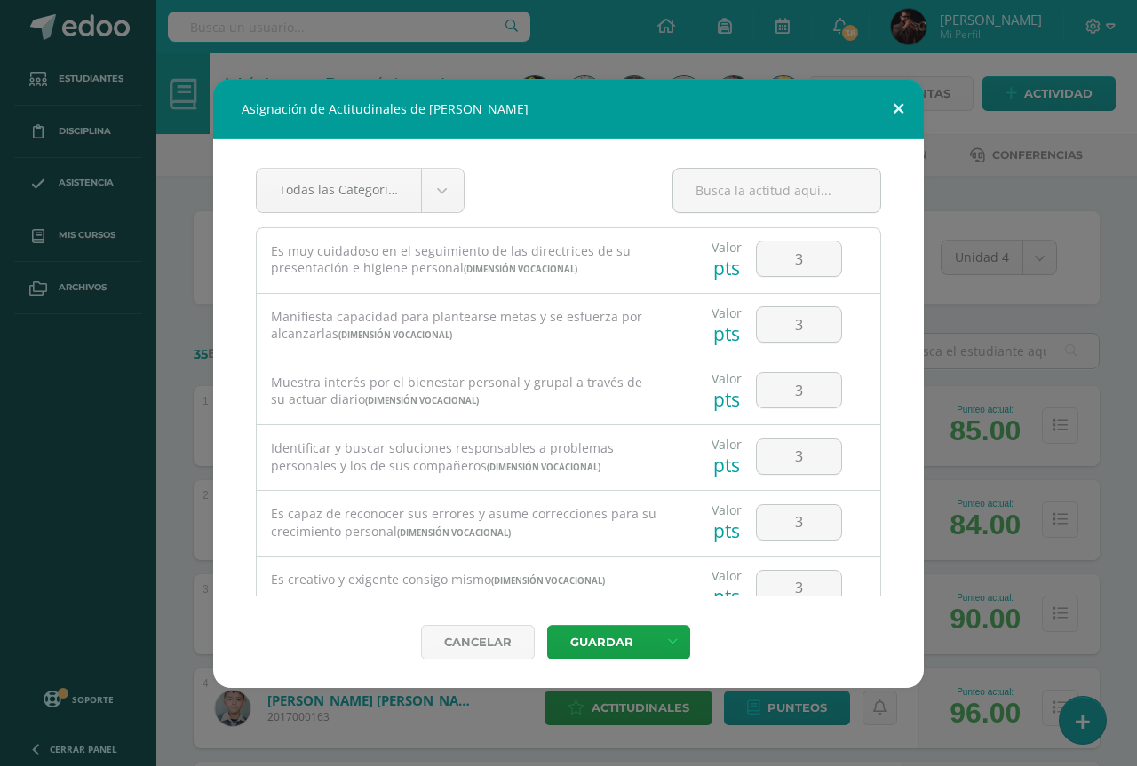
click at [891, 107] on button at bounding box center [898, 109] width 51 height 60
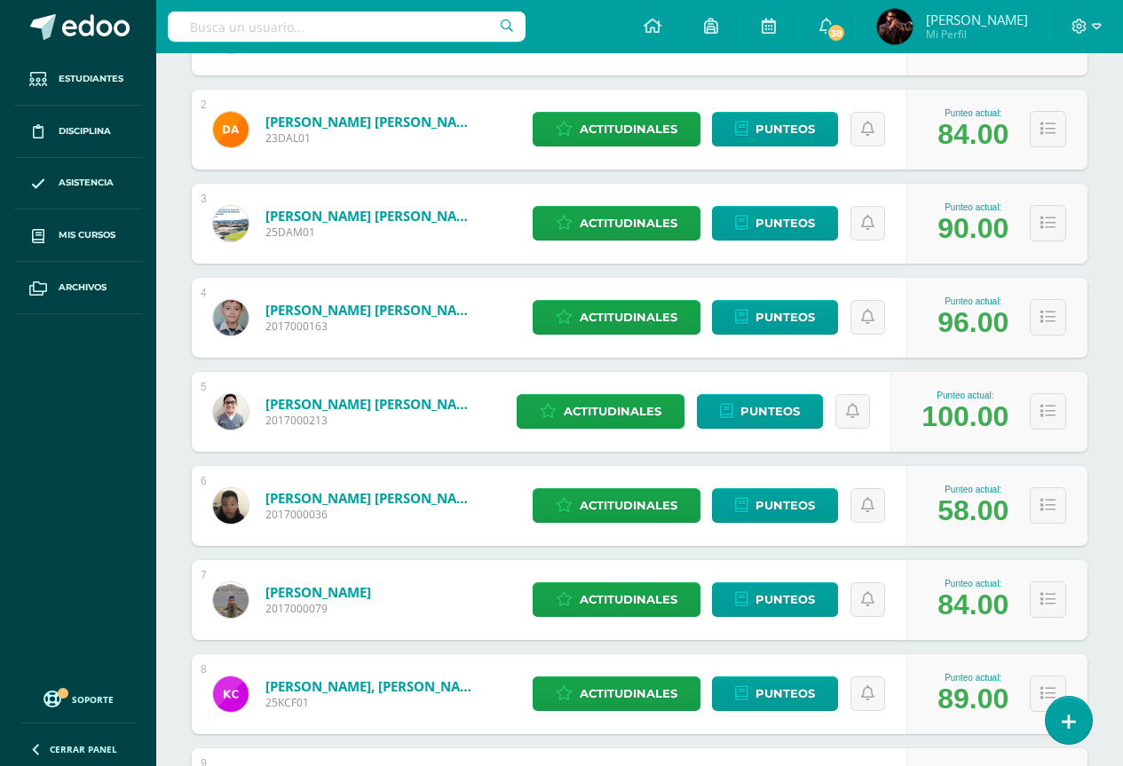
scroll to position [426, 0]
